Goal: Information Seeking & Learning: Learn about a topic

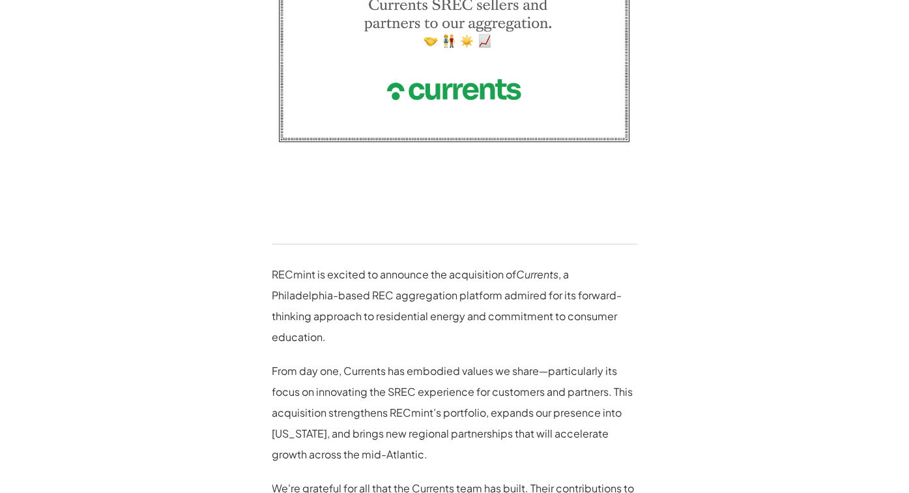
scroll to position [474, 0]
click at [455, 88] on img at bounding box center [454, 24] width 365 height 317
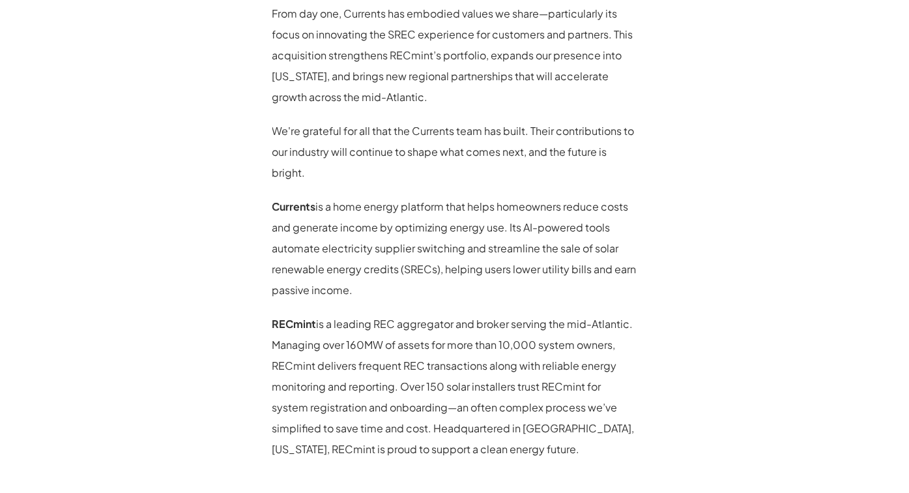
scroll to position [832, 0]
click at [291, 199] on strong "Currents" at bounding box center [294, 206] width 44 height 14
click at [346, 202] on p "Currents is a home energy platform that helps homeowners reduce costs and gener…" at bounding box center [454, 247] width 365 height 104
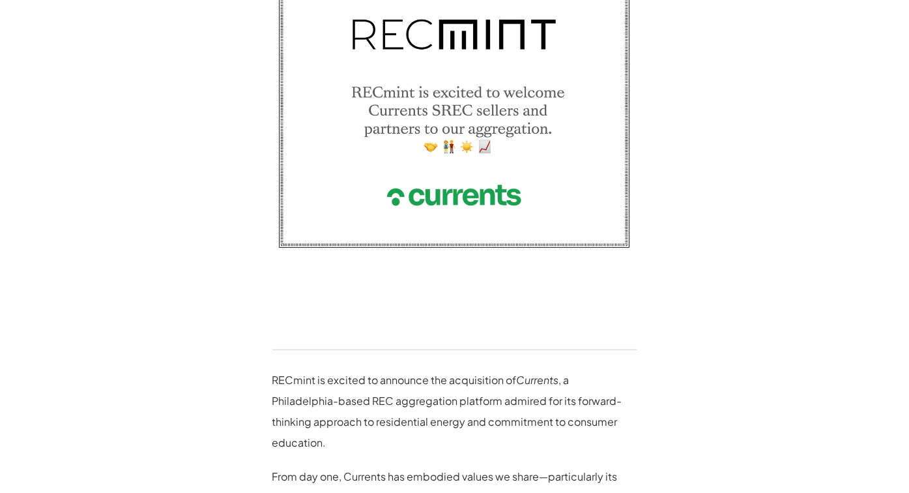
scroll to position [0, 0]
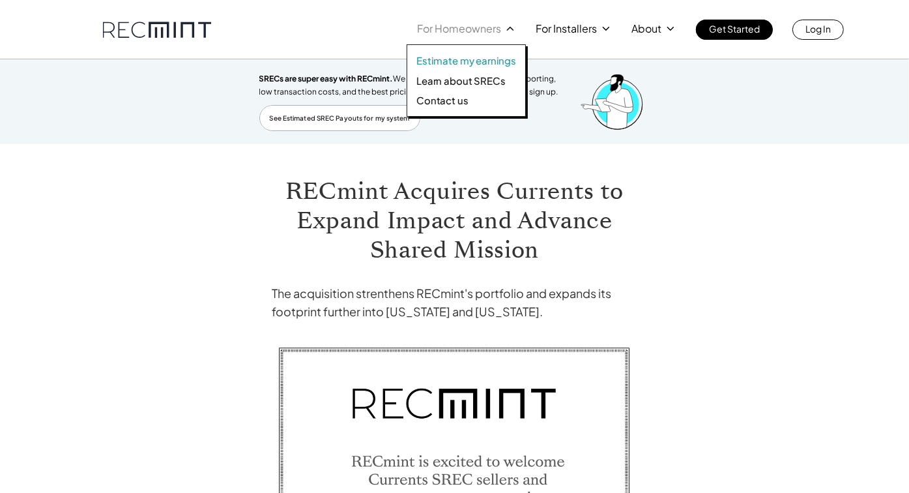
click at [454, 60] on p "Estimate my earnings" at bounding box center [466, 60] width 100 height 13
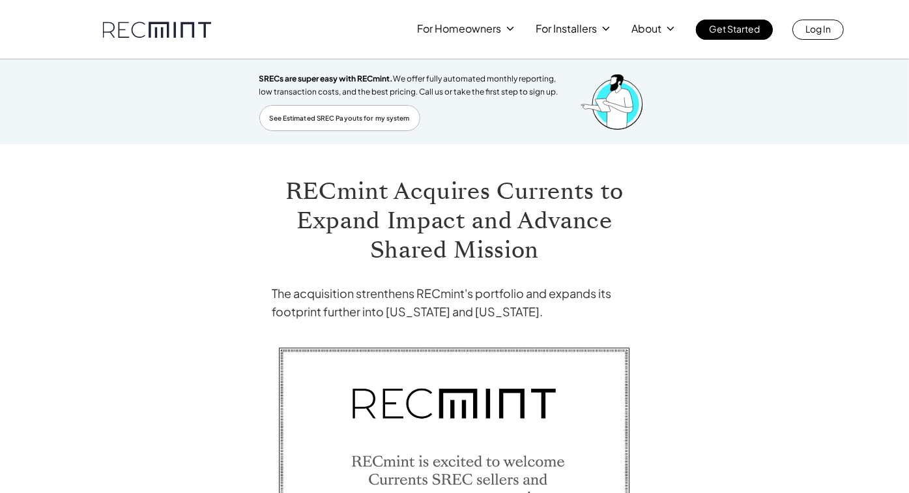
click at [149, 33] on link at bounding box center [157, 30] width 108 height 16
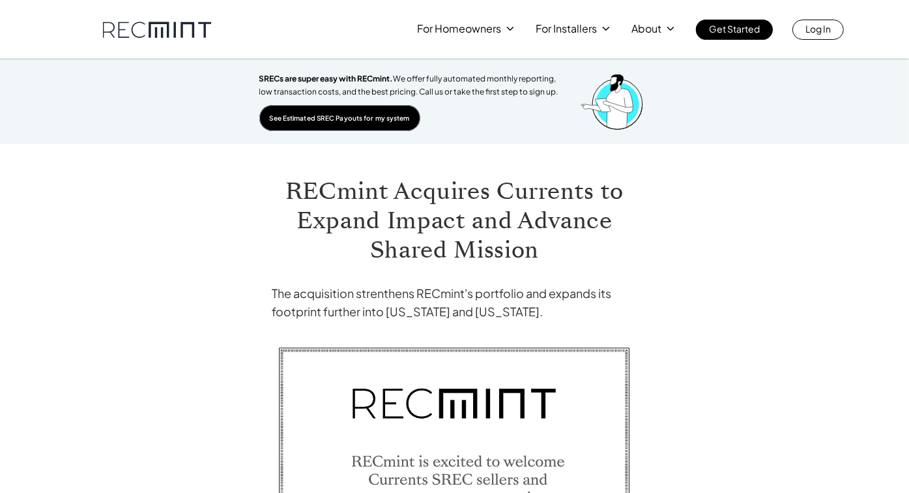
click at [355, 122] on p "See Estimated SREC Payouts for my system" at bounding box center [340, 118] width 140 height 12
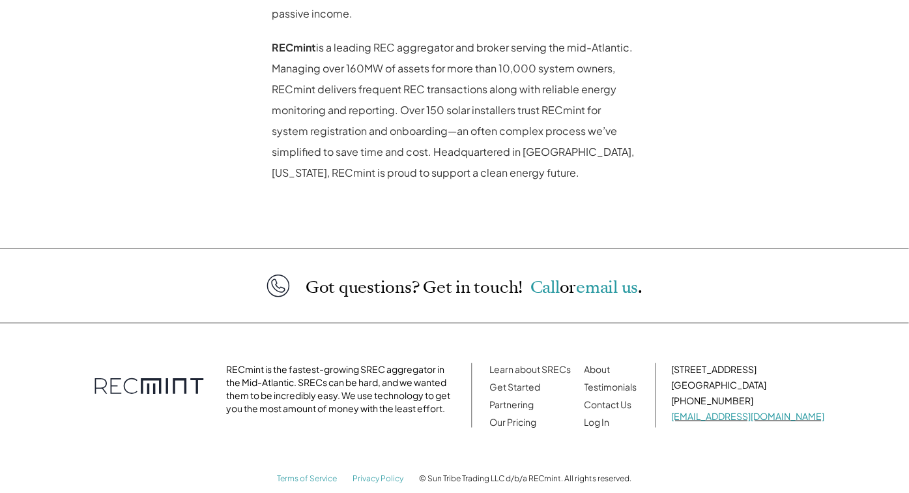
scroll to position [1110, 0]
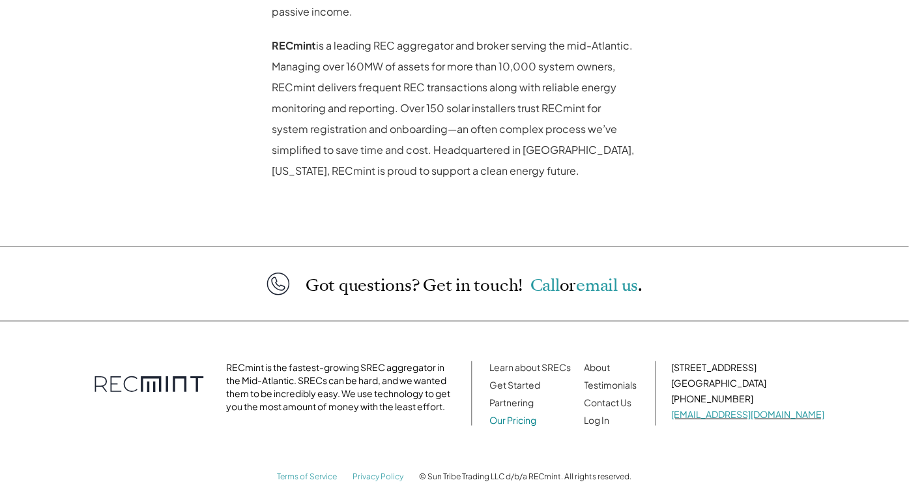
click at [537, 414] on link "Our Pricing" at bounding box center [513, 420] width 47 height 12
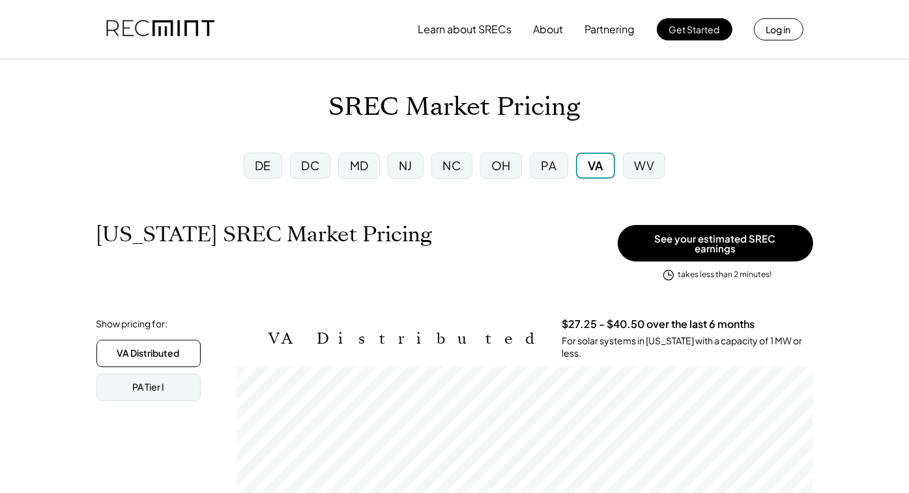
scroll to position [214, 577]
